Goal: Task Accomplishment & Management: Manage account settings

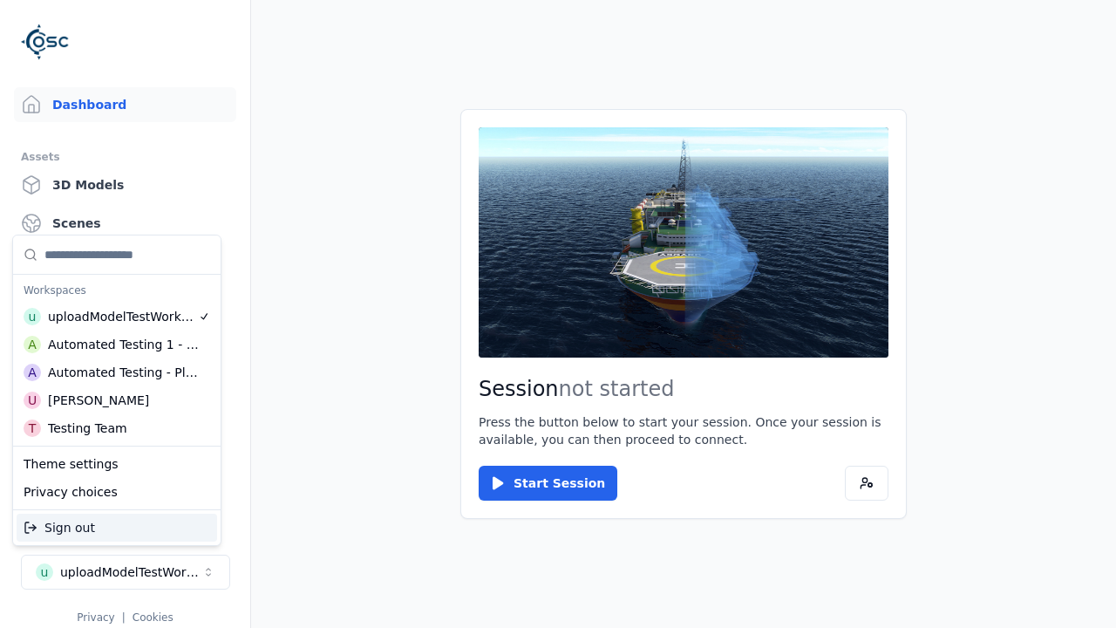
click at [117, 372] on div "Automated Testing - Playwright" at bounding box center [123, 371] width 151 height 17
click at [558, 314] on html "Support Dashboard Assets 3D Models Scenes Datasets Recordings Support Documenta…" at bounding box center [558, 314] width 1116 height 628
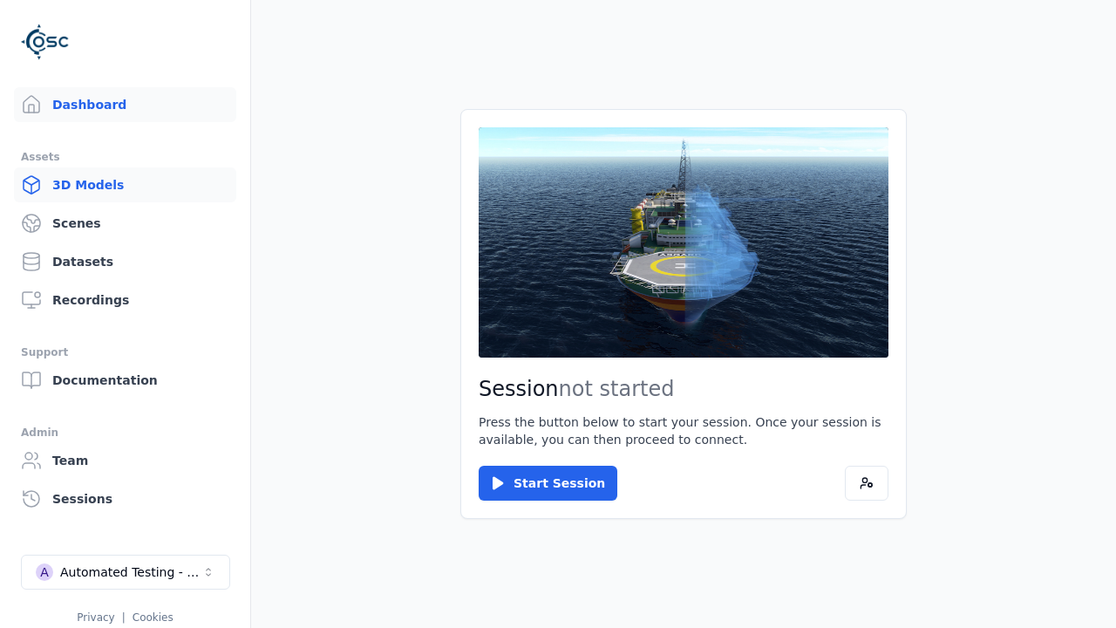
click at [125, 185] on link "3D Models" at bounding box center [125, 184] width 222 height 35
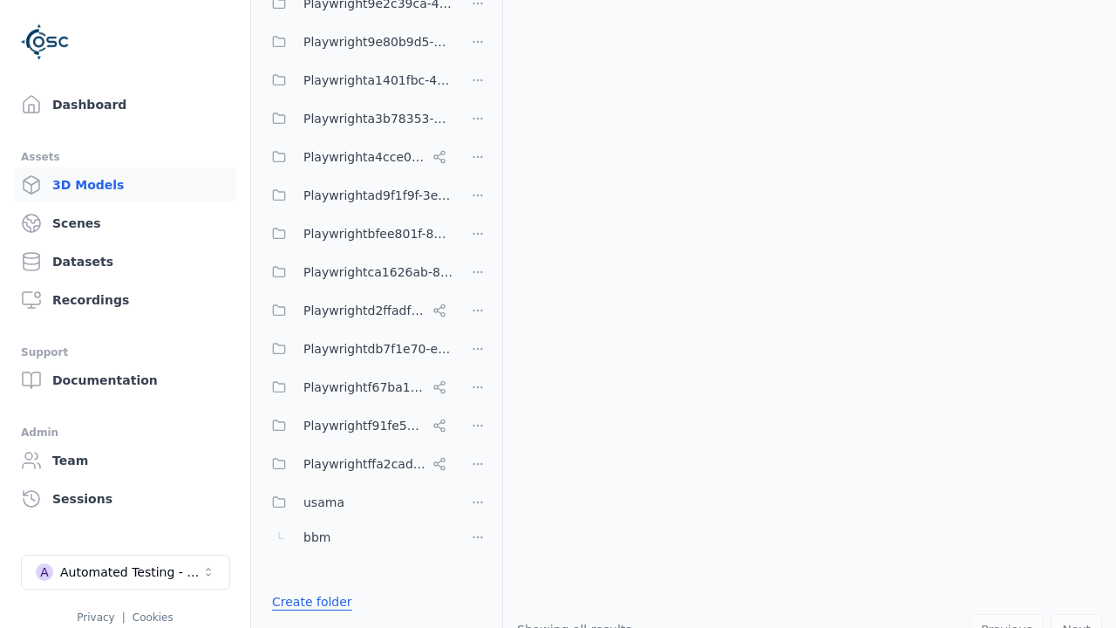
click at [307, 601] on link "Create folder" at bounding box center [312, 601] width 80 height 17
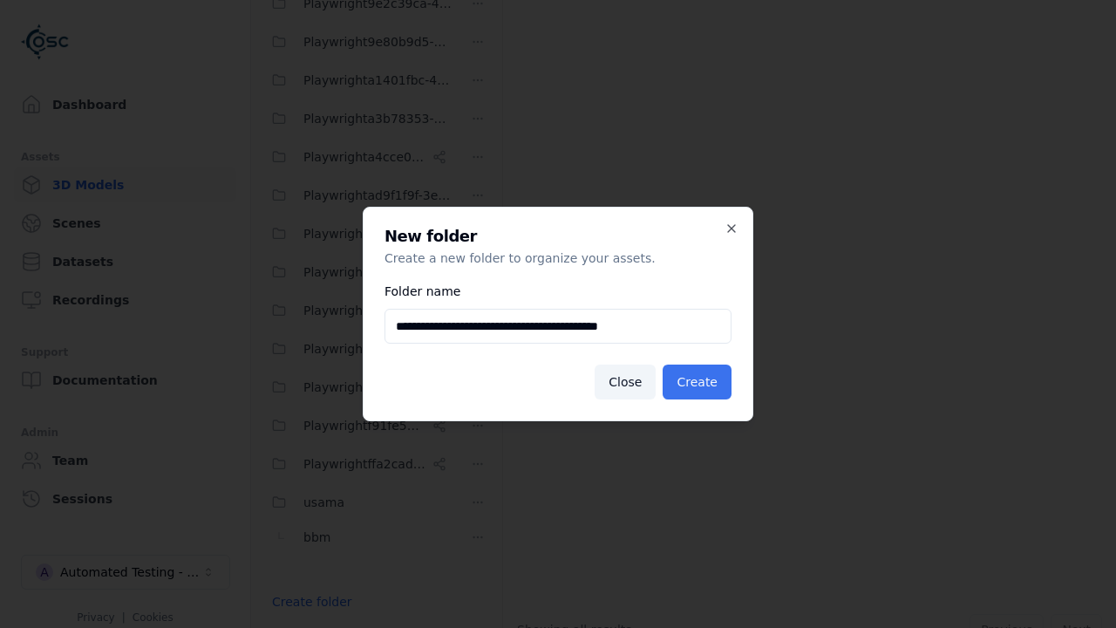
type input "**********"
click at [699, 382] on button "Create" at bounding box center [696, 381] width 69 height 35
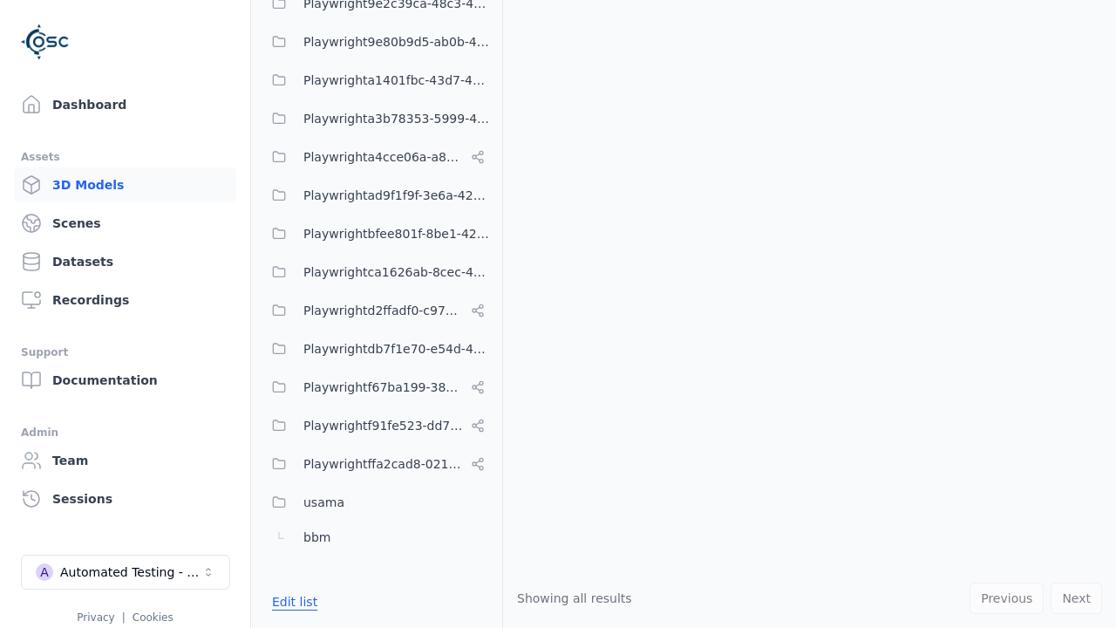
click at [291, 601] on button "Edit list" at bounding box center [294, 601] width 66 height 31
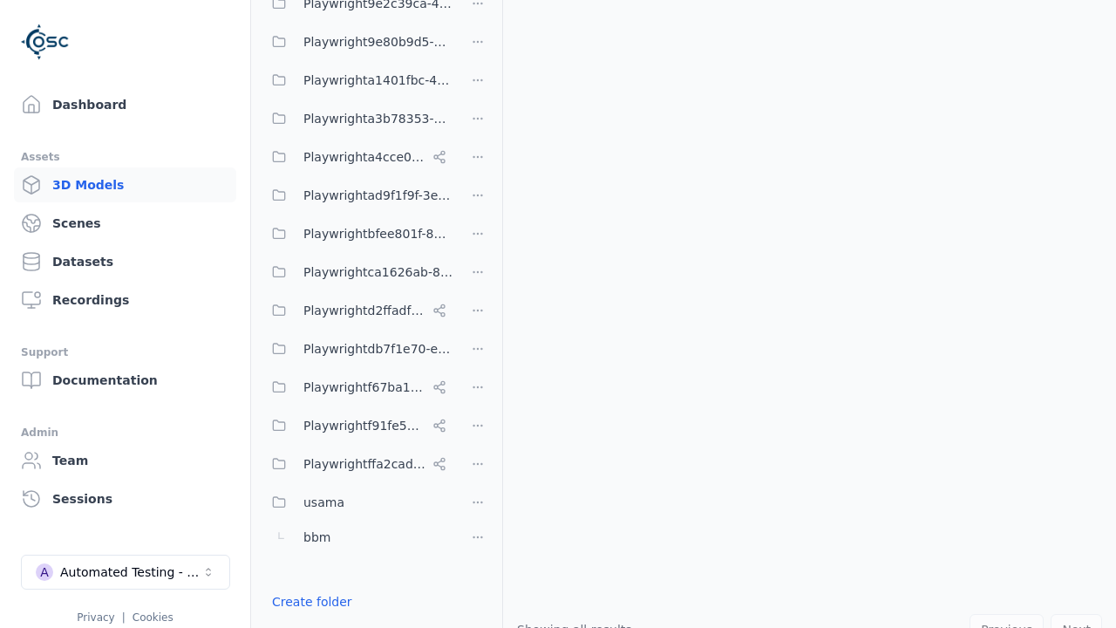
click at [478, 314] on html "Support Dashboard Assets 3D Models Scenes Datasets Recordings Support Documenta…" at bounding box center [558, 314] width 1116 height 628
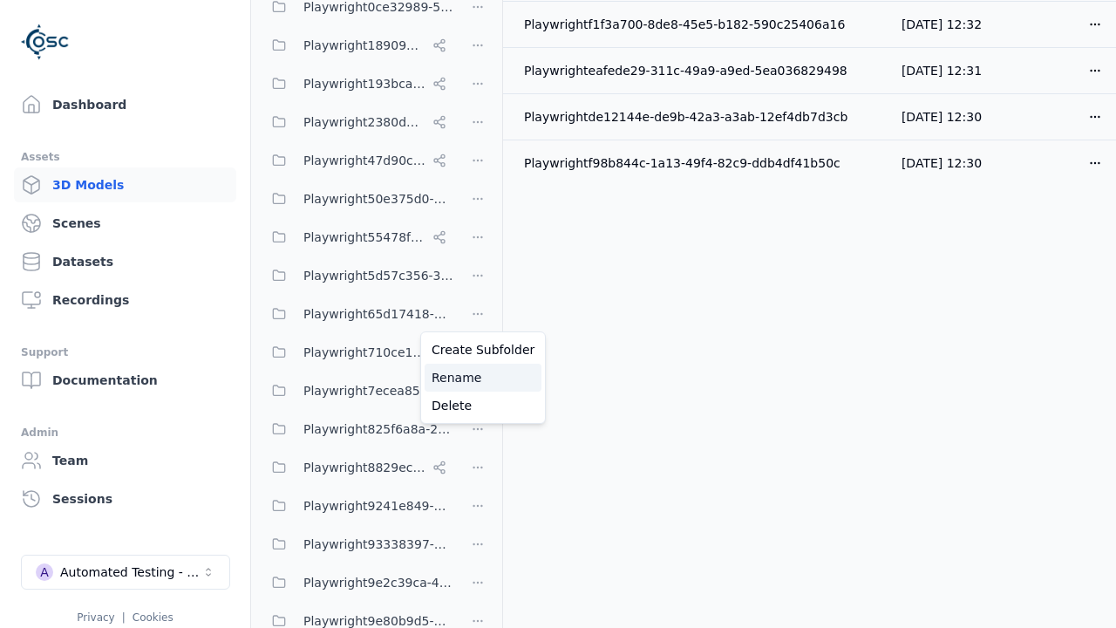
click at [477, 377] on div "Rename" at bounding box center [482, 377] width 117 height 28
